Goal: Transaction & Acquisition: Book appointment/travel/reservation

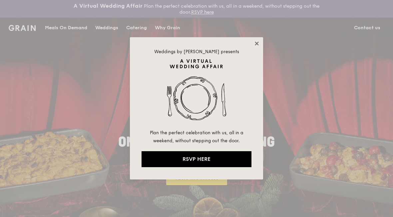
click at [256, 44] on icon at bounding box center [257, 44] width 6 height 6
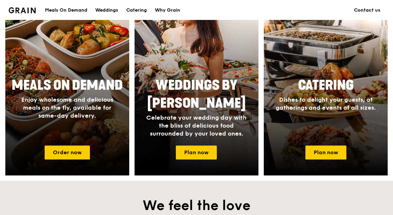
scroll to position [313, 0]
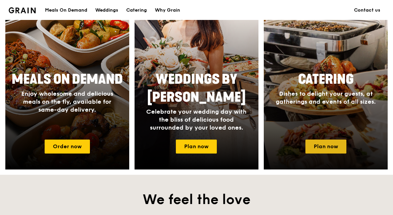
click at [324, 144] on link "Plan now" at bounding box center [325, 147] width 41 height 14
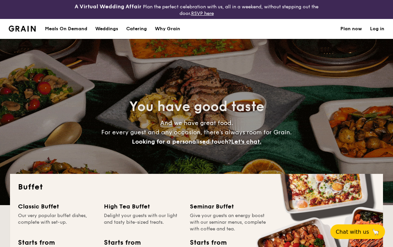
select select
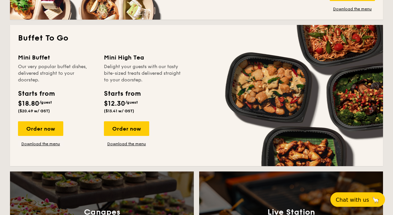
scroll to position [443, 0]
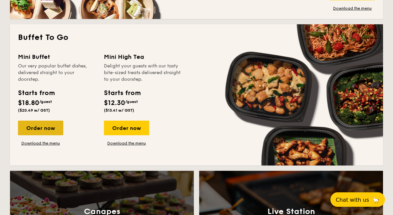
click at [24, 132] on div "Order now" at bounding box center [40, 128] width 45 height 15
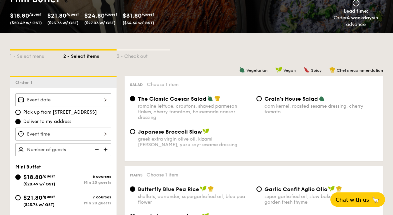
scroll to position [131, 0]
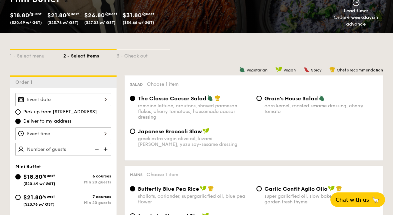
click at [30, 99] on div at bounding box center [63, 99] width 96 height 13
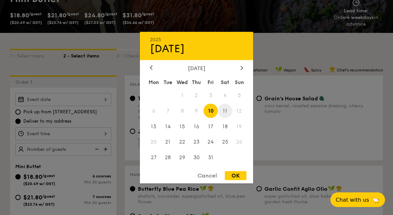
click at [224, 118] on span "11" at bounding box center [225, 111] width 14 height 14
click at [235, 180] on div "OK" at bounding box center [236, 175] width 22 height 9
type input "Oct 11, 2025"
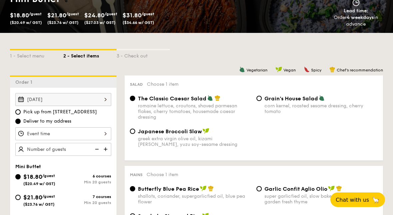
click at [35, 133] on div at bounding box center [63, 133] width 96 height 13
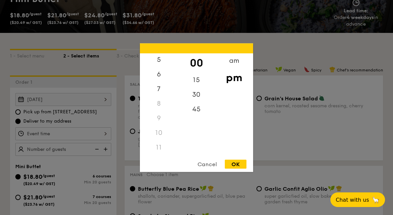
scroll to position [83, 0]
click at [159, 97] on div "7" at bounding box center [159, 87] width 38 height 19
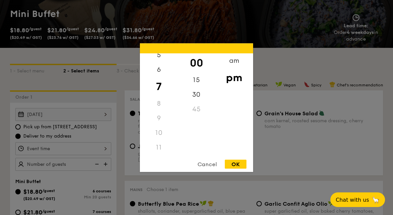
scroll to position [120, 0]
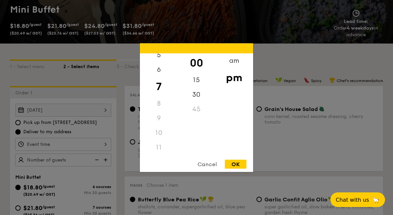
click at [197, 73] on div "00" at bounding box center [196, 62] width 38 height 19
click at [227, 87] on div "pm" at bounding box center [234, 77] width 38 height 19
click at [233, 169] on div "OK" at bounding box center [236, 164] width 22 height 9
type input "7:00PM"
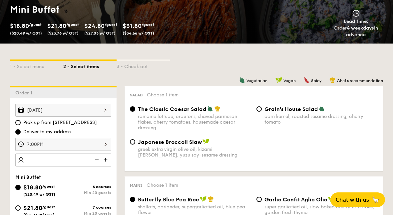
click at [104, 156] on img at bounding box center [106, 160] width 10 height 13
click at [107, 162] on img at bounding box center [106, 160] width 10 height 13
click at [95, 163] on img at bounding box center [96, 160] width 10 height 13
type input "20 guests"
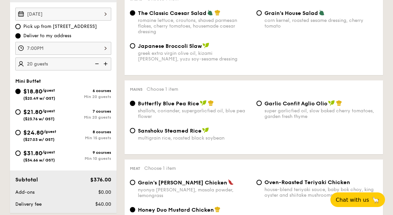
scroll to position [222, 0]
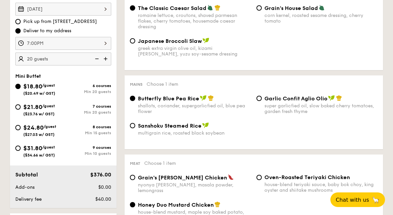
click at [19, 104] on div "$21.80 /guest ($23.76 w/ GST)" at bounding box center [39, 109] width 48 height 14
click at [19, 104] on input "$21.80 /guest ($23.76 w/ GST) 7 courses Min 20 guests" at bounding box center [17, 106] width 5 height 5
radio input "true"
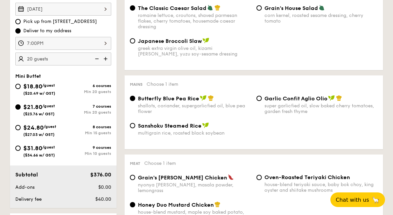
radio input "false"
radio input "true"
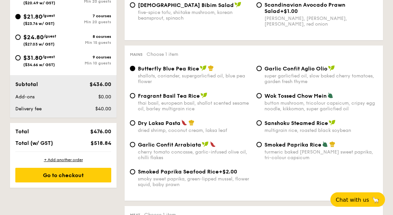
scroll to position [311, 0]
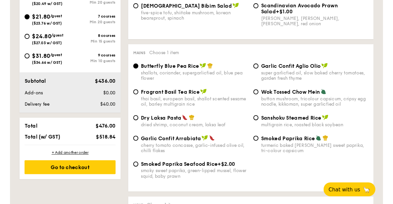
scroll to position [454, 0]
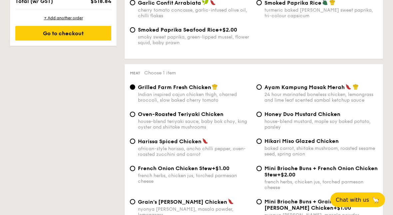
select select
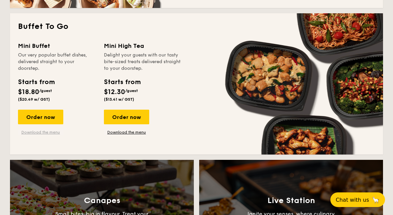
click at [32, 134] on link "Download the menu" at bounding box center [40, 132] width 45 height 5
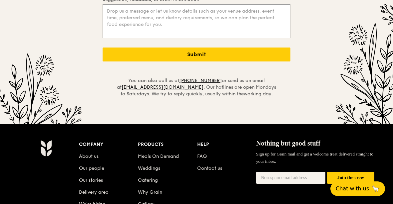
scroll to position [1630, 0]
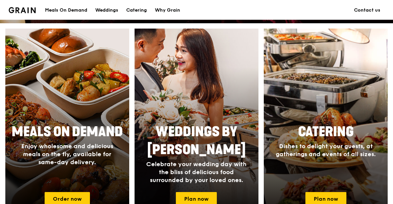
scroll to position [261, 0]
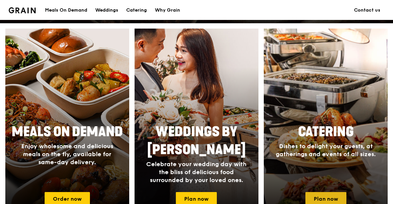
click at [318, 206] on link "Plan now" at bounding box center [325, 199] width 41 height 14
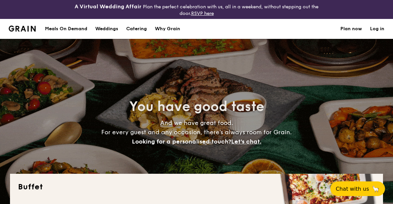
select select
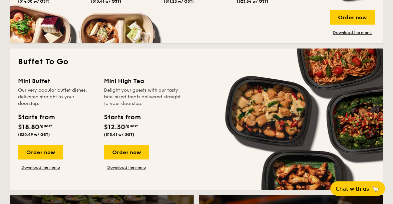
scroll to position [419, 0]
click at [58, 156] on div "Order now" at bounding box center [40, 152] width 45 height 15
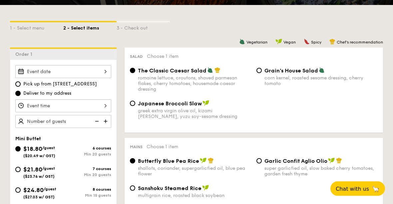
scroll to position [178, 0]
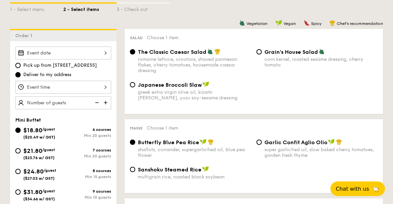
click at [76, 53] on div at bounding box center [63, 53] width 96 height 13
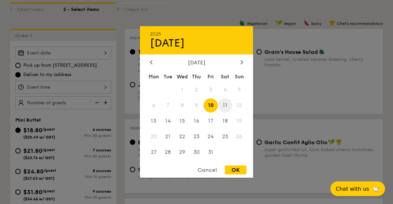
click at [226, 113] on span "11" at bounding box center [225, 105] width 14 height 14
click at [48, 87] on div at bounding box center [196, 102] width 393 height 204
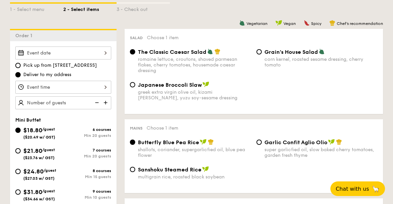
click at [48, 87] on div at bounding box center [63, 87] width 96 height 13
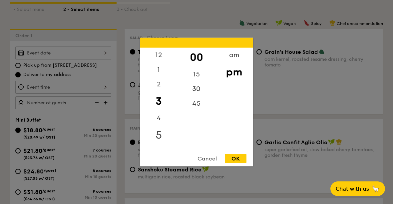
scroll to position [61, 0]
click at [160, 113] on div "7" at bounding box center [159, 103] width 38 height 19
click at [195, 67] on div "00" at bounding box center [196, 57] width 38 height 19
click at [236, 163] on div "OK" at bounding box center [236, 158] width 22 height 9
type input "7:00PM"
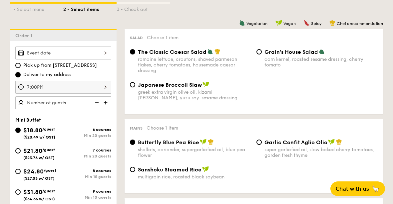
click at [104, 104] on img at bounding box center [106, 102] width 10 height 13
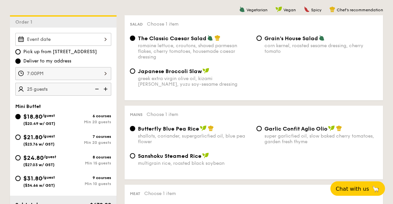
scroll to position [157, 0]
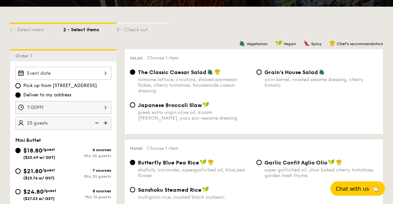
click at [95, 126] on img at bounding box center [96, 123] width 10 height 13
type input "20 guests"
click at [64, 172] on div "7 courses" at bounding box center [87, 170] width 48 height 5
click at [21, 172] on input "$21.80 /guest ($23.76 w/ GST) 7 courses Min 20 guests" at bounding box center [17, 171] width 5 height 5
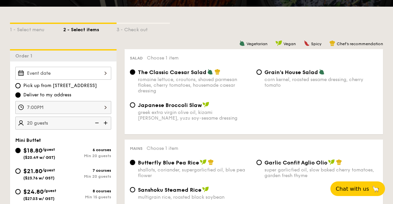
radio input "true"
radio input "false"
radio input "true"
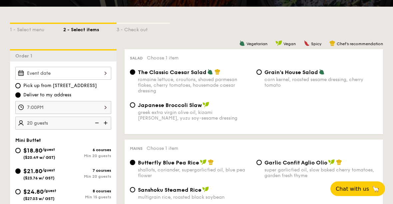
radio input "true"
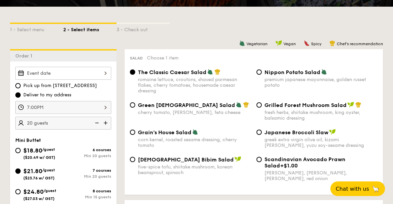
click at [265, 71] on span "Nippon Potato Salad" at bounding box center [292, 72] width 56 height 6
click at [262, 71] on input "Nippon Potato Salad premium japanese mayonnaise, golden russet potato" at bounding box center [258, 72] width 5 height 5
radio input "true"
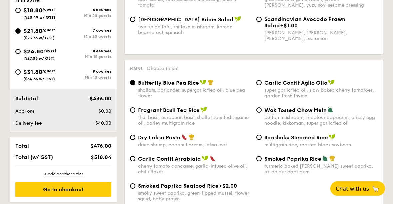
scroll to position [298, 0]
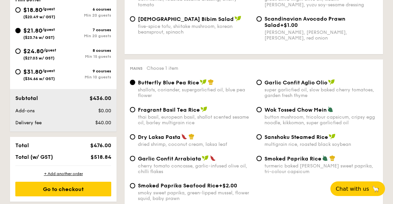
click at [273, 162] on span "Smoked Paprika Rice" at bounding box center [292, 159] width 57 height 6
click at [262, 161] on input "Smoked Paprika Rice turmeric baked [PERSON_NAME] sweet paprika, tri-colour caps…" at bounding box center [258, 158] width 5 height 5
radio input "true"
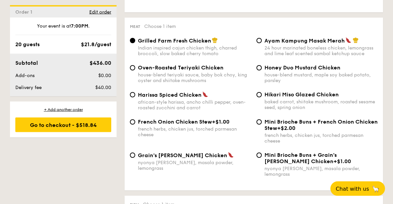
scroll to position [509, 0]
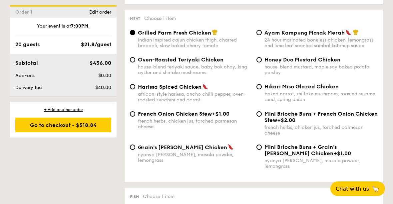
click at [191, 76] on div "house-blend teriyaki sauce, baby bok choy, king oyster and shiitake mushrooms" at bounding box center [194, 69] width 113 height 11
click at [135, 63] on input "Oven-Roasted Teriyaki Chicken house-blend teriyaki sauce, baby bok choy, king o…" at bounding box center [132, 59] width 5 height 5
radio input "true"
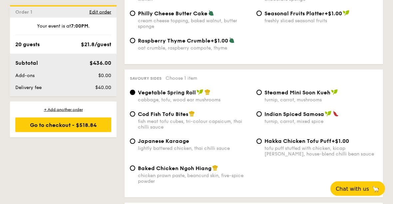
scroll to position [1115, 0]
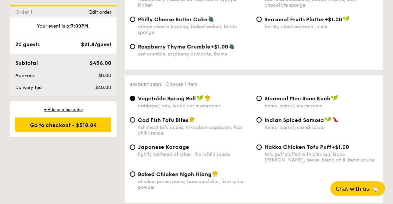
click at [270, 151] on span "Hakka Chicken Tofu Puff" at bounding box center [297, 147] width 67 height 6
click at [262, 150] on input "Hakka Chicken Tofu Puff +$1.00 tofu puff stuffed with chicken, kicap [PERSON_NA…" at bounding box center [258, 147] width 5 height 5
radio input "true"
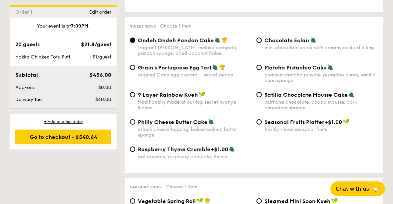
scroll to position [1012, 0]
click at [133, 168] on div "Raspberry Thyme Crumble +$1.00 oat crumble, raspberry compote, thyme" at bounding box center [253, 157] width 253 height 22
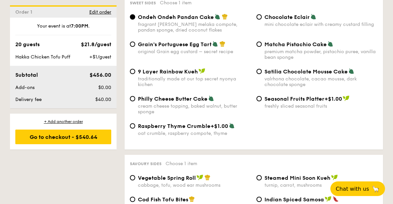
scroll to position [1035, 0]
click at [149, 55] on div "original Grain egg custard – secret recipe" at bounding box center [194, 52] width 113 height 6
click at [135, 47] on input "Grain's Portuguese Egg Tart original Grain egg custard – secret recipe" at bounding box center [132, 44] width 5 height 5
radio input "true"
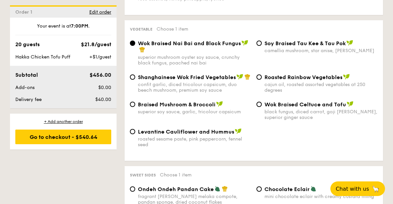
scroll to position [863, 0]
click at [175, 115] on div "superior soy sauce, garlic, tricolour capsicum" at bounding box center [194, 112] width 113 height 6
click at [135, 107] on input "Braised Mushroom & Broccoli superior soy sauce, garlic, tricolour capsicum" at bounding box center [132, 104] width 5 height 5
radio input "true"
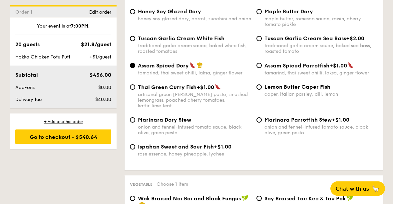
scroll to position [707, 0]
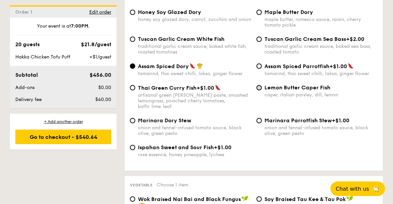
click at [260, 91] on input "Lemon Butter Caper Fish caper, italian parsley, dill, lemon" at bounding box center [258, 87] width 5 height 5
radio input "true"
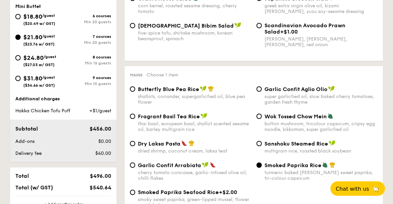
scroll to position [292, 0]
